Goal: Use online tool/utility

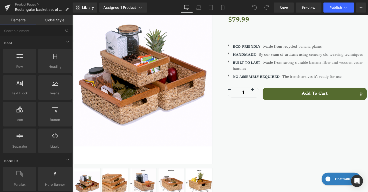
scroll to position [53, 0]
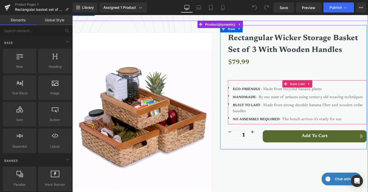
click at [285, 107] on p "BUILT TO LAST - Made from strong durable banana fiber and wooden cedar handles" at bounding box center [305, 110] width 137 height 12
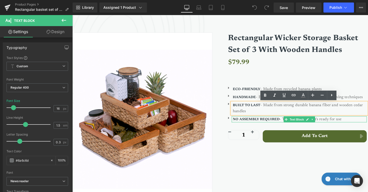
click at [331, 121] on p "NO ASSEMBLY REQUIRED - The bench arrives it's ready for use" at bounding box center [305, 121] width 137 height 6
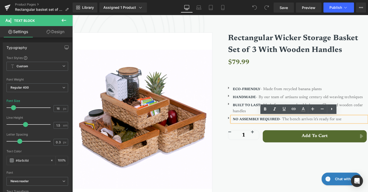
click at [303, 120] on p "NO ASSEMBLY REQUIRED - The bench arrives it's ready for use" at bounding box center [305, 121] width 137 height 6
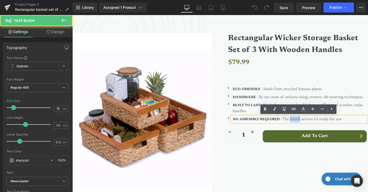
click at [303, 120] on p "NO ASSEMBLY REQUIRED - The bench arrives it's ready for use" at bounding box center [305, 121] width 137 height 6
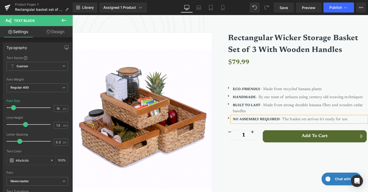
click at [330, 122] on p "NO ASSEMBLY REQUIRED - The basket set arrives it's ready for use" at bounding box center [305, 121] width 137 height 6
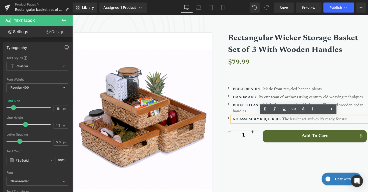
click at [292, 173] on div "Sale Off (P) Image ‹" at bounding box center [224, 138] width 301 height 235
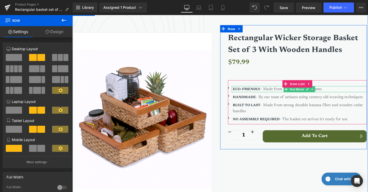
click at [264, 90] on strong "ECO-FRIENDLY" at bounding box center [251, 91] width 28 height 4
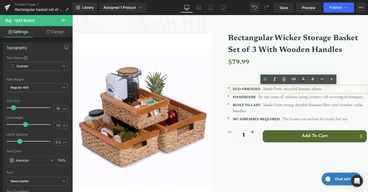
click at [264, 90] on strong "ECO-FRIENDLY" at bounding box center [251, 91] width 28 height 4
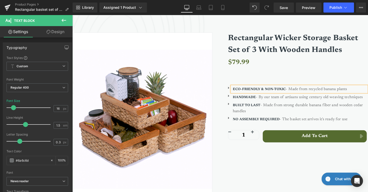
click at [263, 170] on div "Sale Off (P) Image ‹" at bounding box center [224, 138] width 301 height 235
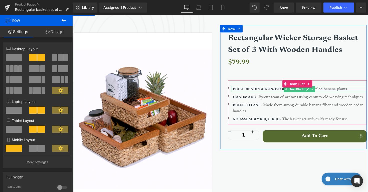
click at [352, 90] on p "ECO-FRIENDLY & NON-TOXIC - Made from recycled banana plants" at bounding box center [305, 91] width 137 height 6
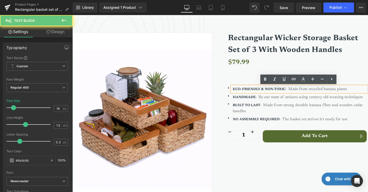
click at [352, 90] on p "ECO-FRIENDLY & NON-TOXIC - Made from recycled banana plants" at bounding box center [305, 91] width 137 height 6
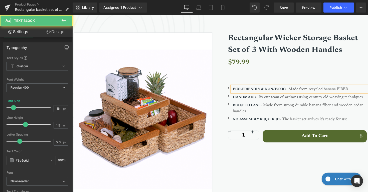
click at [315, 91] on p "ECO-FRIENDLY & NON-TOXIC - Made from recycled banana FIBER" at bounding box center [305, 91] width 137 height 6
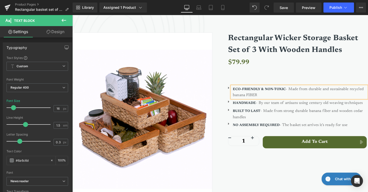
click at [299, 94] on p "ECO-FRIENDLY & NON-TOXIC - Made from durable and sustainable recycled banana FI…" at bounding box center [305, 94] width 137 height 12
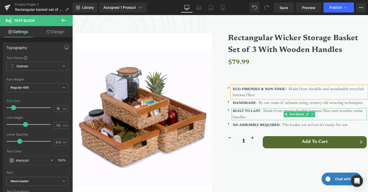
scroll to position [71, 0]
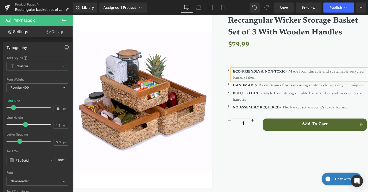
click at [320, 73] on p "ECO-FRIENDLY & NON-TOXIC - Made from durable and sustainable recycled banana fi…" at bounding box center [305, 76] width 137 height 12
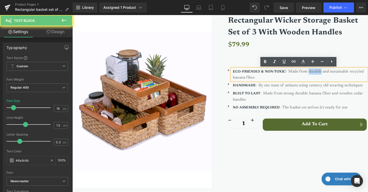
click at [320, 73] on p "ECO-FRIENDLY & NON-TOXIC - Made from durable and sustainable recycled banana fi…" at bounding box center [305, 76] width 137 height 12
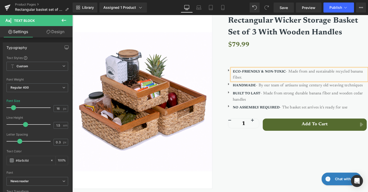
click at [318, 74] on p "ECO-FRIENDLY & NON-TOXIC - Made from and sustainable recycled banana fiber." at bounding box center [305, 76] width 137 height 12
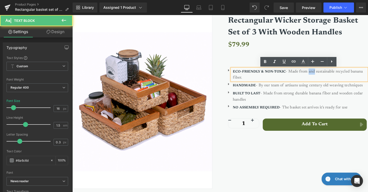
click at [318, 74] on p "ECO-FRIENDLY & NON-TOXIC - Made from and sustainable recycled banana fiber." at bounding box center [305, 76] width 137 height 12
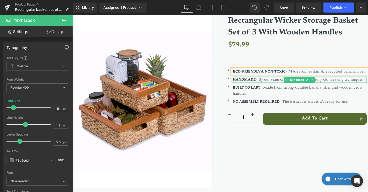
click at [340, 84] on p "HANDMADE - By our team of artisans using century old weaving techniques" at bounding box center [305, 81] width 137 height 6
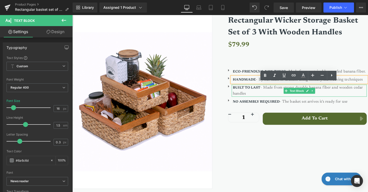
click at [345, 98] on p "BUILT TO LAST - Made from strong durable banana fiber and wooden cedar handles" at bounding box center [305, 92] width 137 height 12
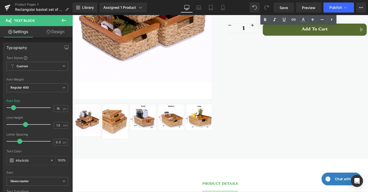
scroll to position [0, 0]
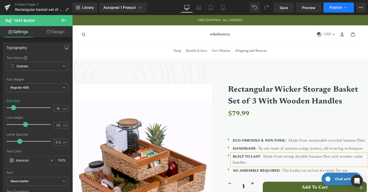
click at [336, 5] on button "Publish" at bounding box center [339, 8] width 31 height 10
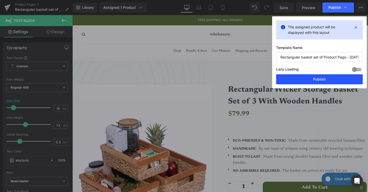
click at [331, 79] on button "Publish" at bounding box center [319, 79] width 87 height 10
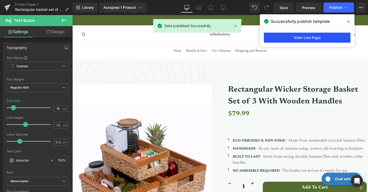
click at [308, 37] on link "View Live Page" at bounding box center [307, 38] width 87 height 10
